Goal: Task Accomplishment & Management: Manage account settings

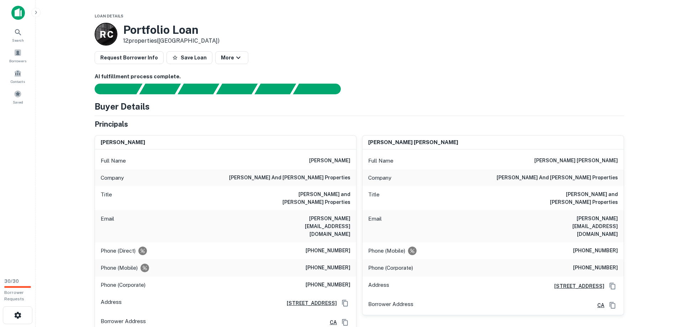
scroll to position [145, 0]
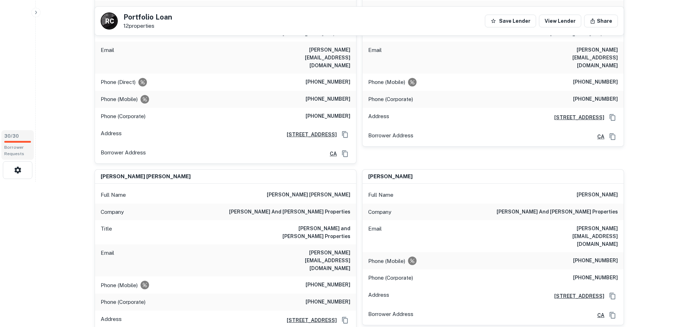
click at [17, 148] on span "Borrower Requests" at bounding box center [14, 150] width 20 height 11
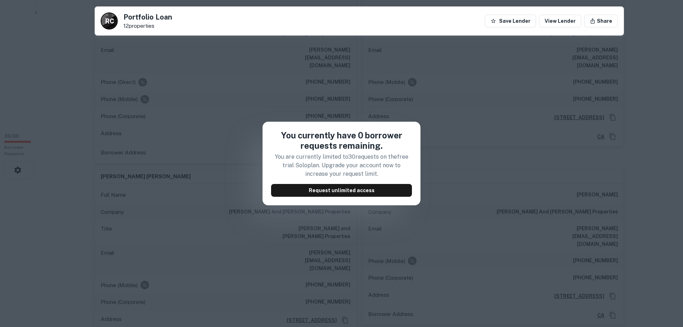
click at [593, 62] on div "You currently have 0 borrower requests remaining. You are currently limited to …" at bounding box center [341, 163] width 683 height 327
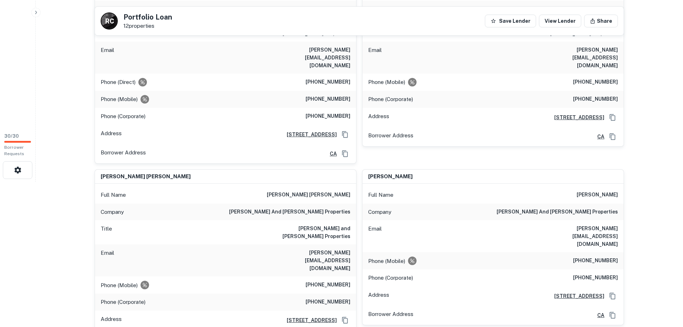
scroll to position [0, 0]
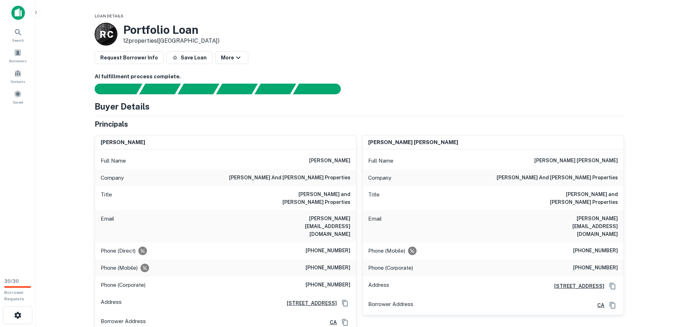
click at [18, 14] on img at bounding box center [18, 13] width 14 height 14
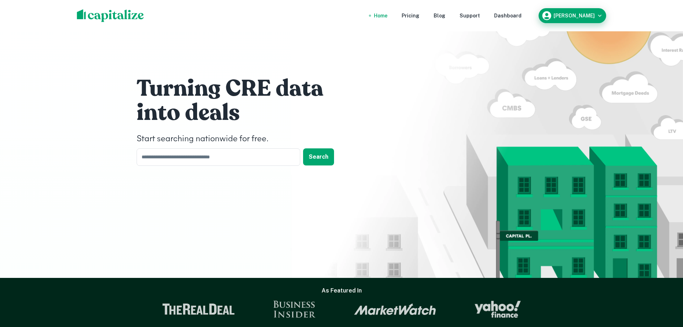
click at [589, 15] on h6 "[PERSON_NAME]" at bounding box center [574, 15] width 41 height 5
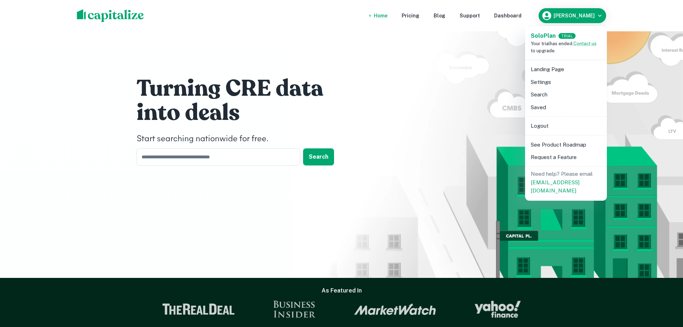
click at [544, 110] on li "Saved" at bounding box center [566, 107] width 76 height 13
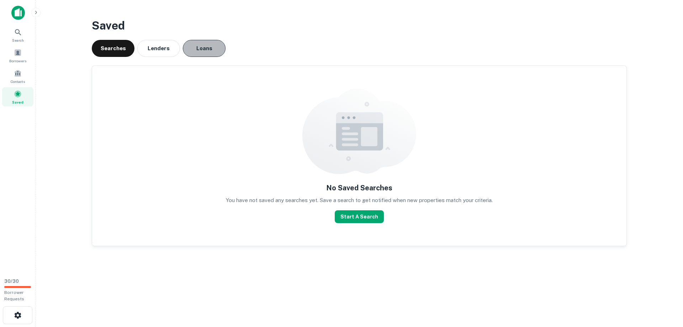
click at [212, 46] on button "Loans" at bounding box center [204, 48] width 43 height 17
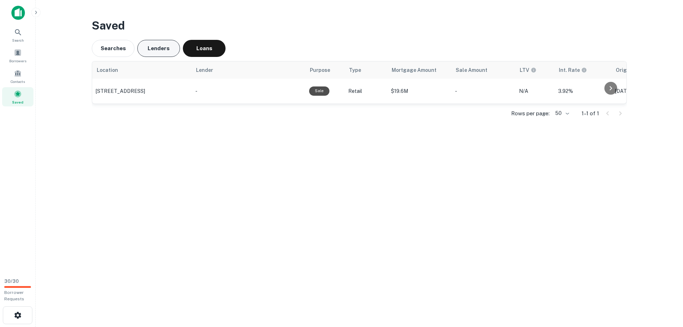
click at [161, 48] on button "Lenders" at bounding box center [158, 48] width 43 height 17
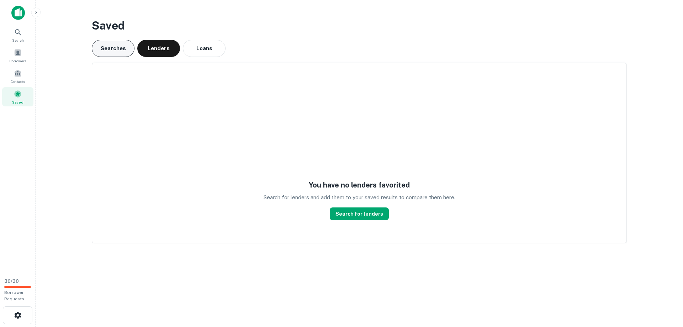
click at [119, 54] on button "Searches" at bounding box center [113, 48] width 43 height 17
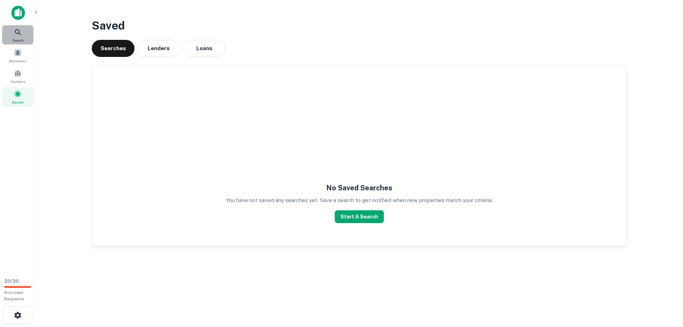
click at [11, 30] on div "Search" at bounding box center [17, 34] width 31 height 19
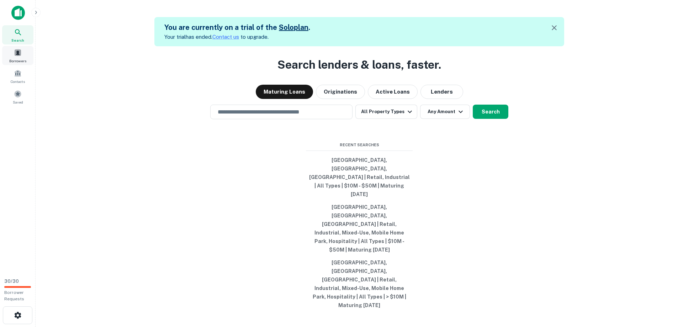
click at [8, 61] on div "Borrowers" at bounding box center [17, 55] width 31 height 19
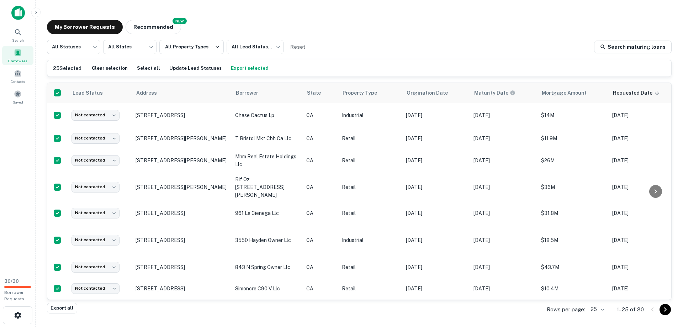
click at [667, 313] on icon "Go to next page" at bounding box center [665, 309] width 9 height 9
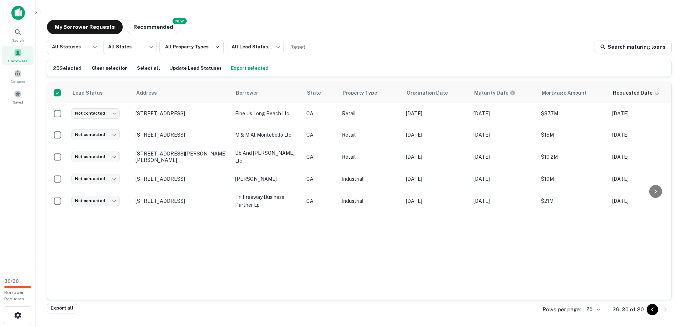
click at [589, 308] on body "Search Borrowers Contacts Saved 30 / 30 Borrower Requests My Borrower Requests …" at bounding box center [341, 163] width 683 height 327
click at [594, 263] on li "50" at bounding box center [594, 260] width 24 height 13
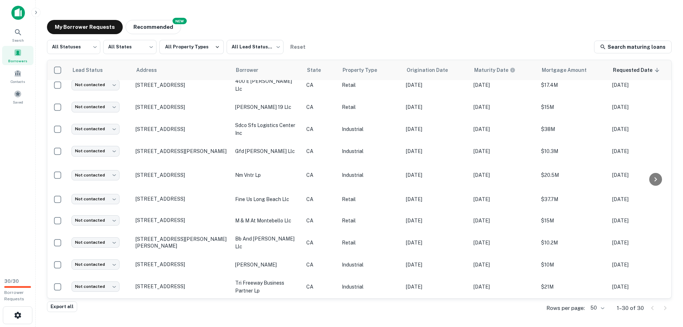
scroll to position [473, 0]
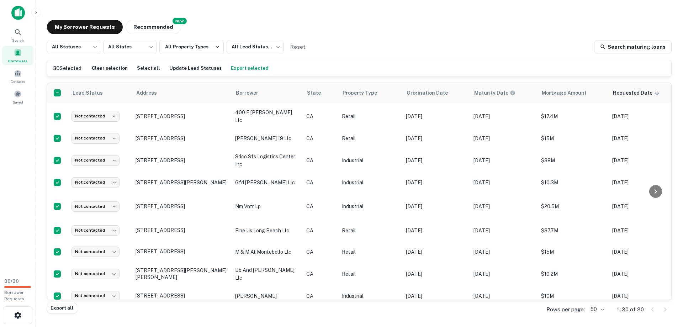
click at [64, 302] on div "Export all Rows per page: 50 ** 1–30 of 30" at bounding box center [359, 309] width 625 height 19
click at [63, 310] on button "Export all" at bounding box center [62, 308] width 30 height 11
